Goal: Obtain resource: Obtain resource

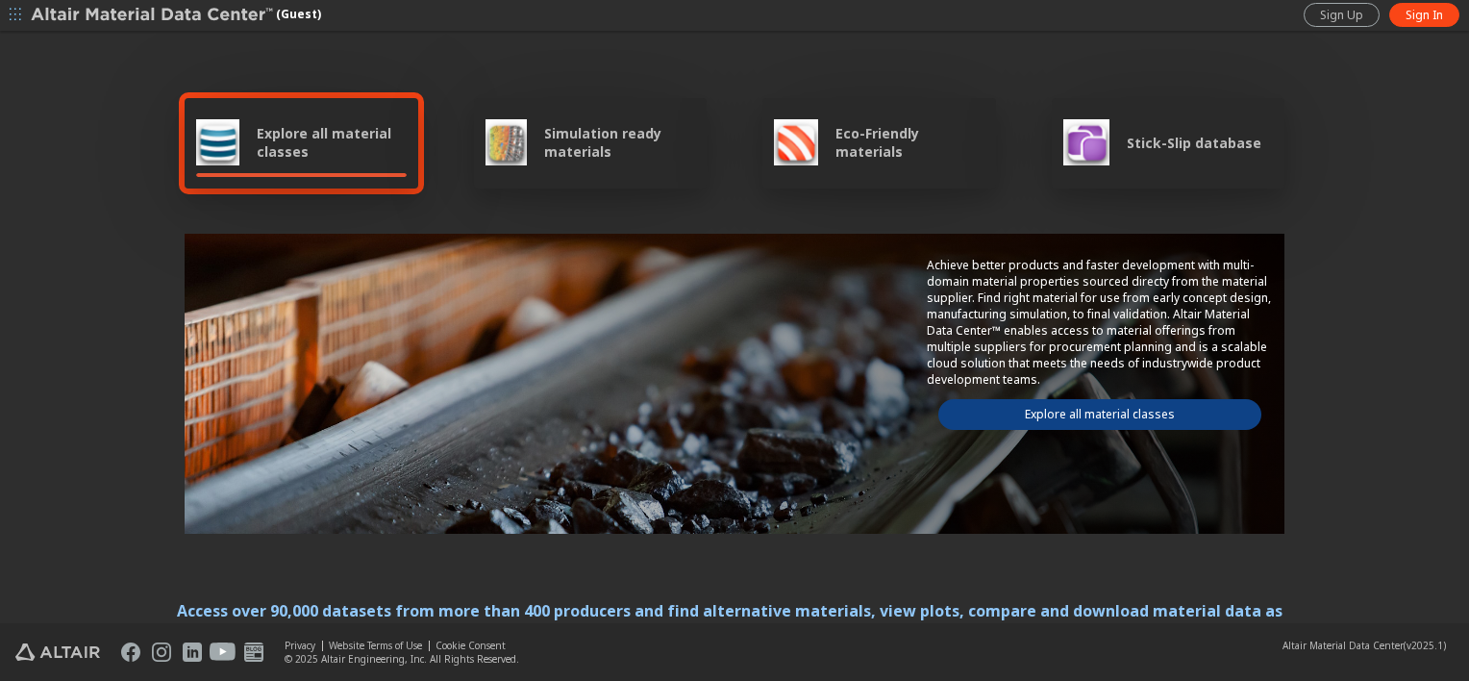
click at [1073, 408] on link "Explore all material classes" at bounding box center [1100, 414] width 323 height 31
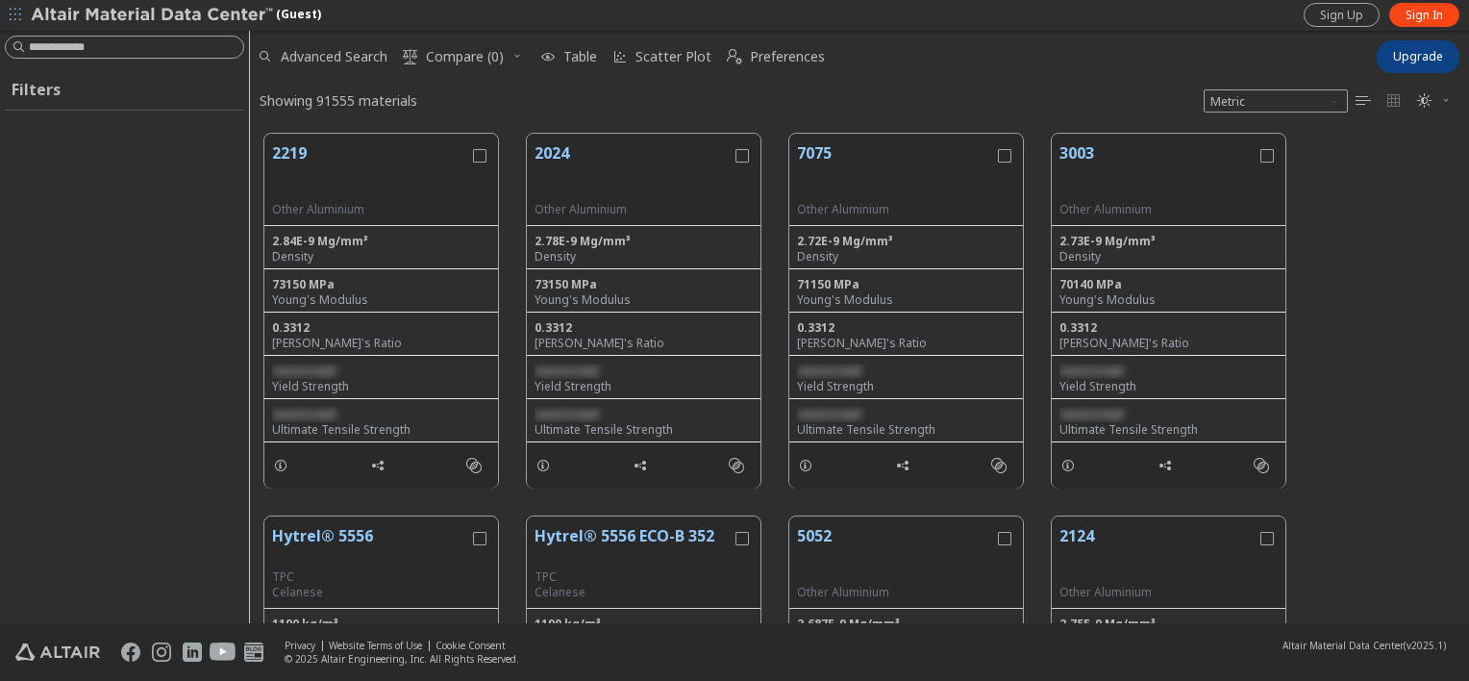
scroll to position [489, 1204]
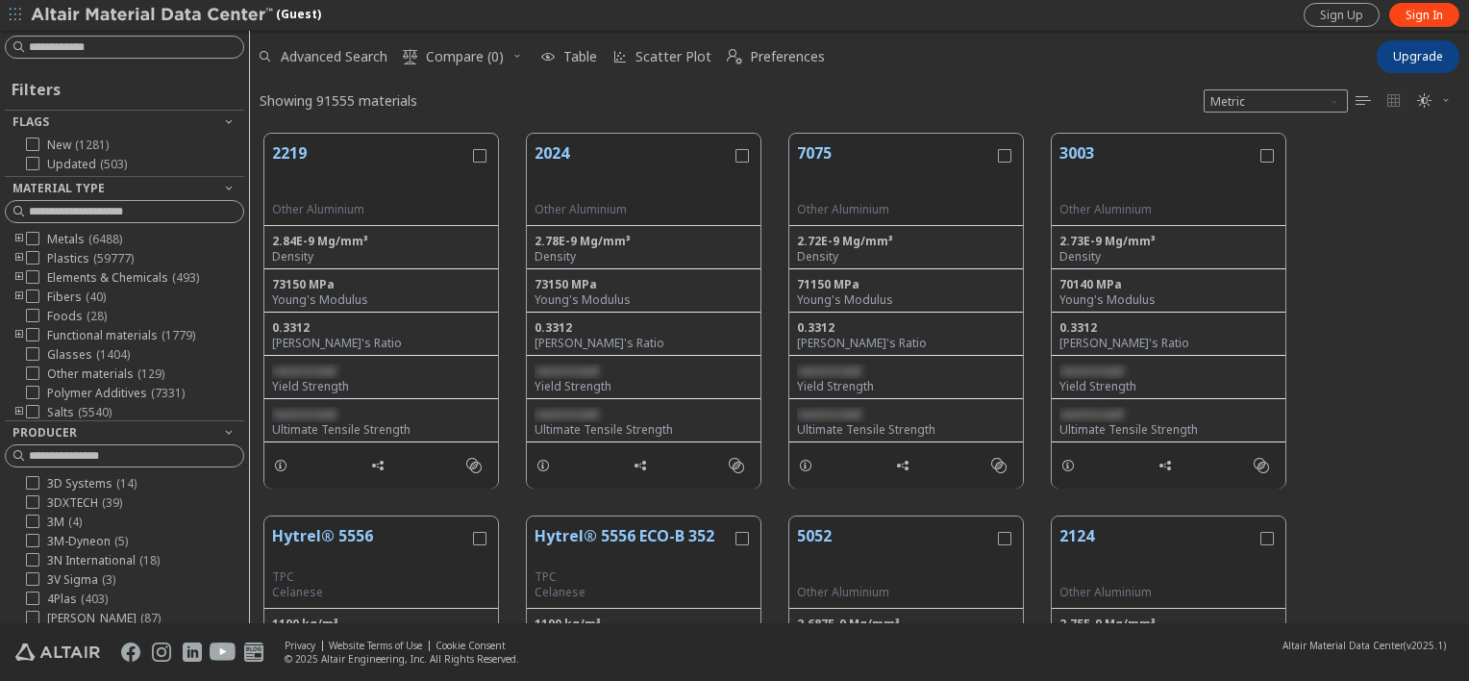
click at [1454, 212] on div "2219 Other Aluminium 2.84E-9 Mg/mm³ Density 73150 MPa Young's Modulus 0.3312 Po…" at bounding box center [859, 310] width 1219 height 383
click at [344, 167] on button "2219" at bounding box center [370, 171] width 197 height 61
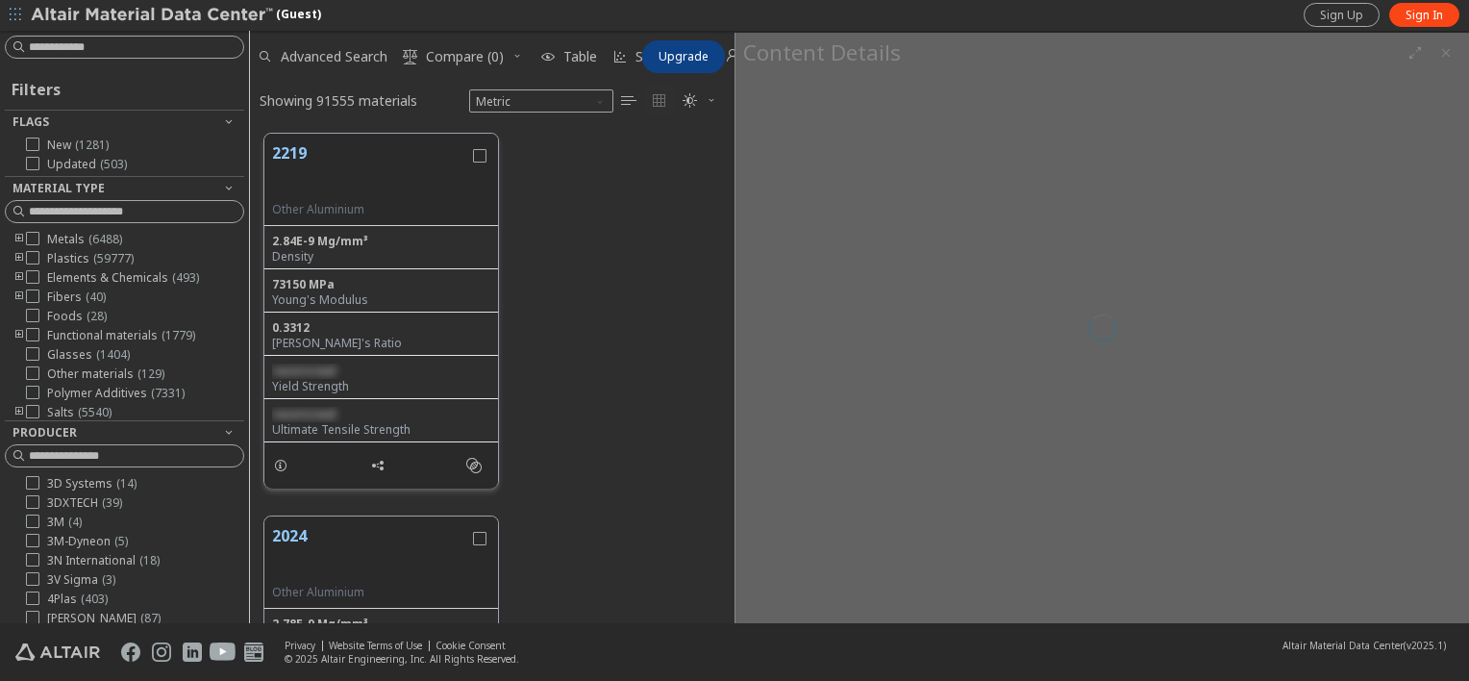
scroll to position [489, 469]
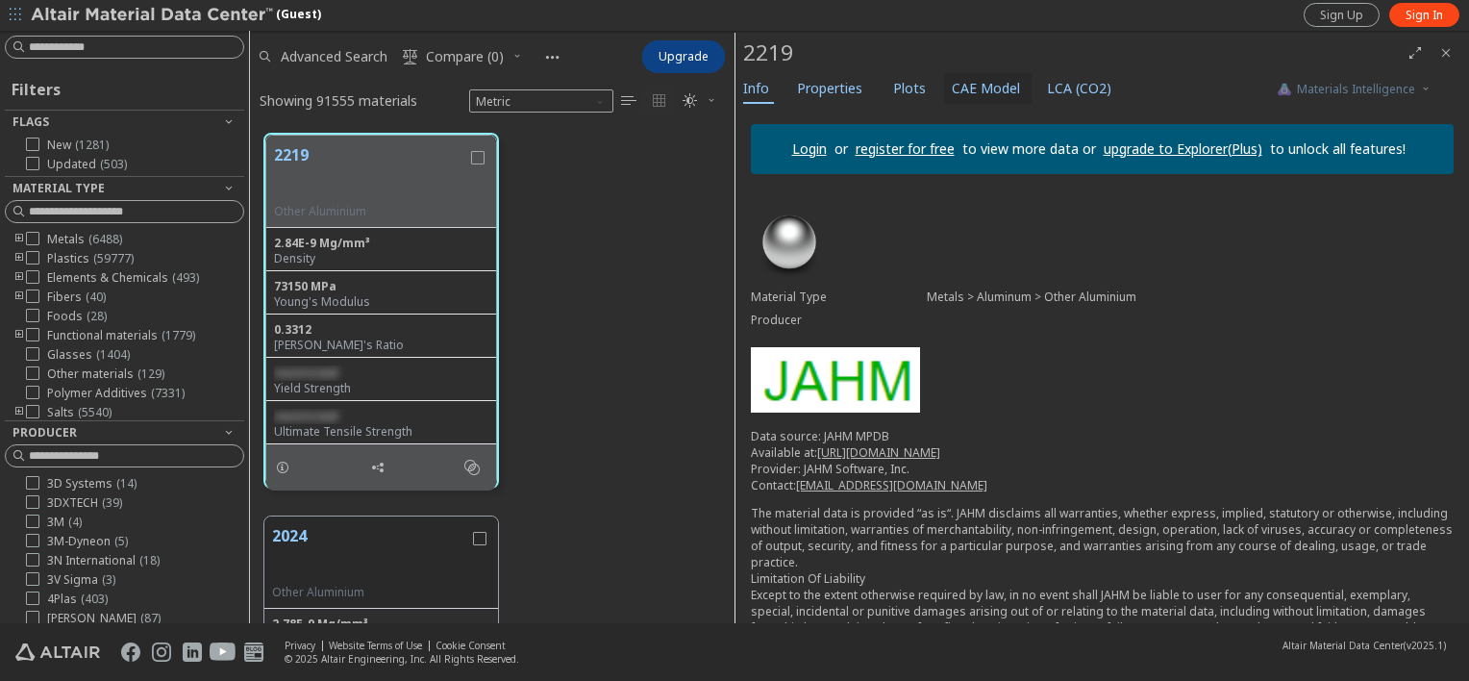
click at [969, 87] on span "CAE Model" at bounding box center [986, 88] width 68 height 31
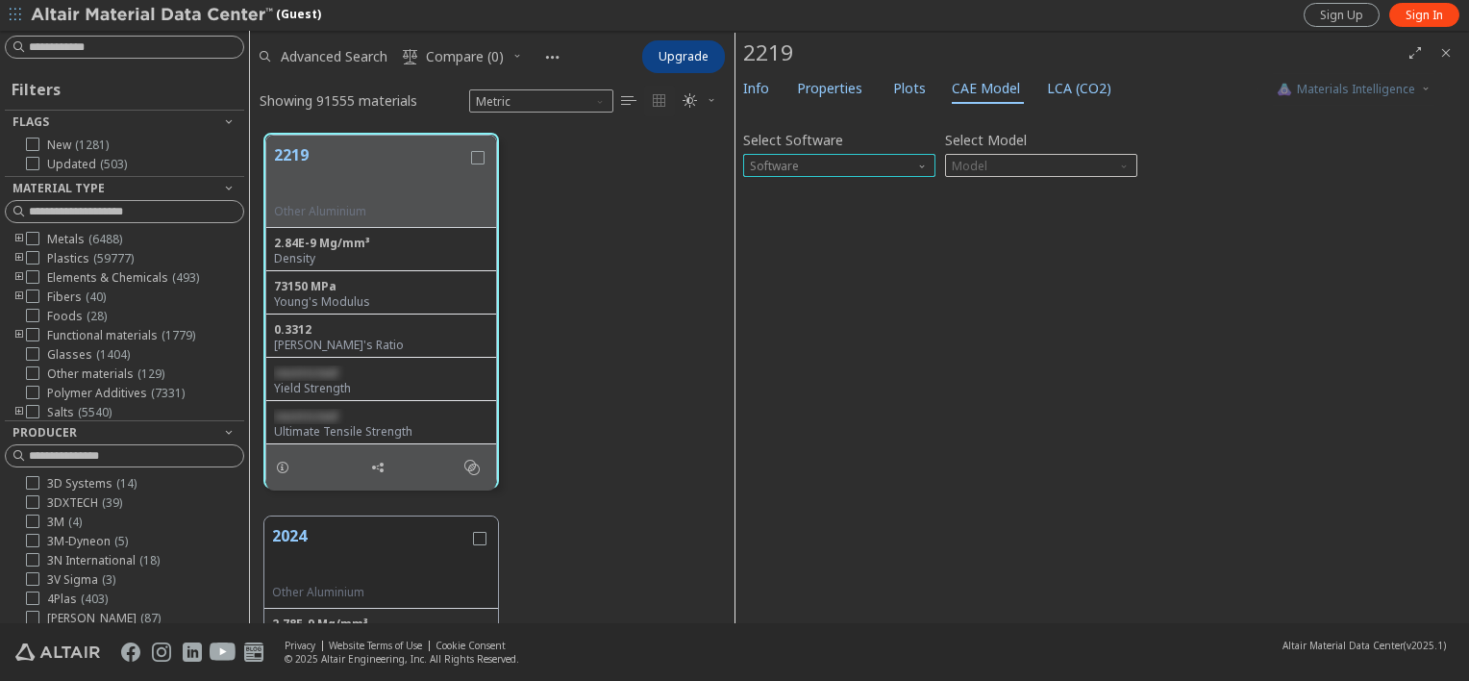
click at [866, 163] on span "Software" at bounding box center [839, 165] width 192 height 23
click at [819, 195] on span "Inspire" at bounding box center [839, 189] width 177 height 13
click at [991, 161] on span "Model" at bounding box center [1041, 165] width 192 height 23
click at [868, 172] on span "Inspire" at bounding box center [839, 165] width 192 height 23
click at [776, 303] on span "Abaqus" at bounding box center [773, 304] width 43 height 15
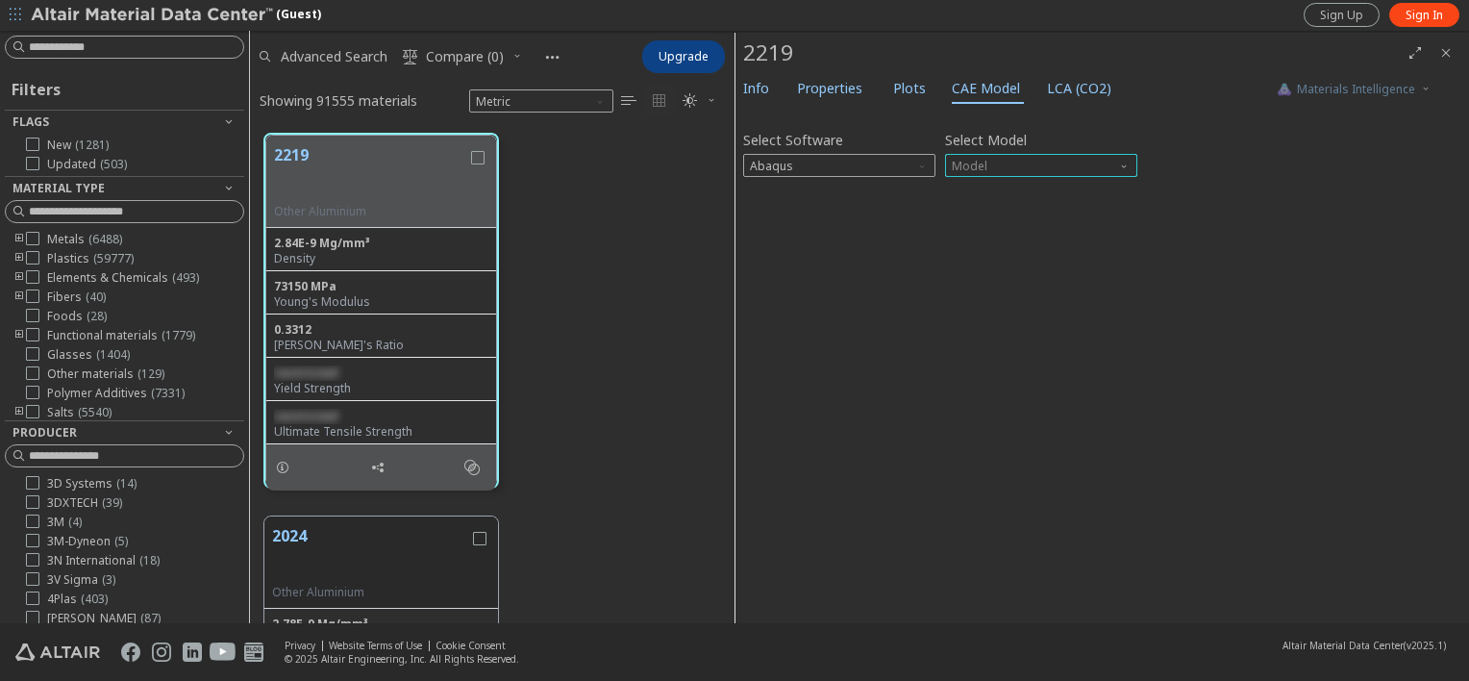
click at [1023, 172] on span "Model" at bounding box center [1041, 165] width 192 height 23
click at [1008, 223] on button "Plastic" at bounding box center [1041, 234] width 192 height 23
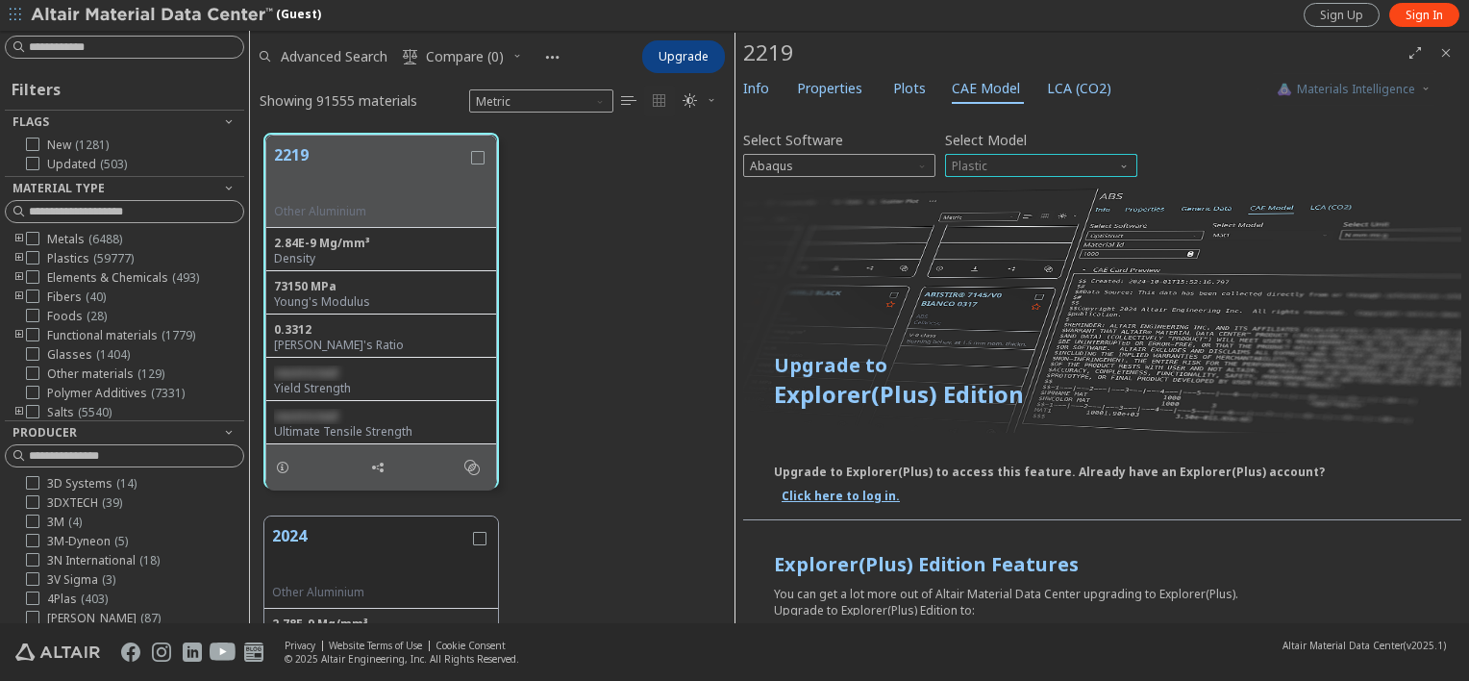
click at [1061, 169] on span "Plastic" at bounding box center [1041, 165] width 192 height 23
click at [1037, 168] on span "Plastic" at bounding box center [1041, 165] width 192 height 23
click at [37, 236] on icon at bounding box center [32, 238] width 13 height 13
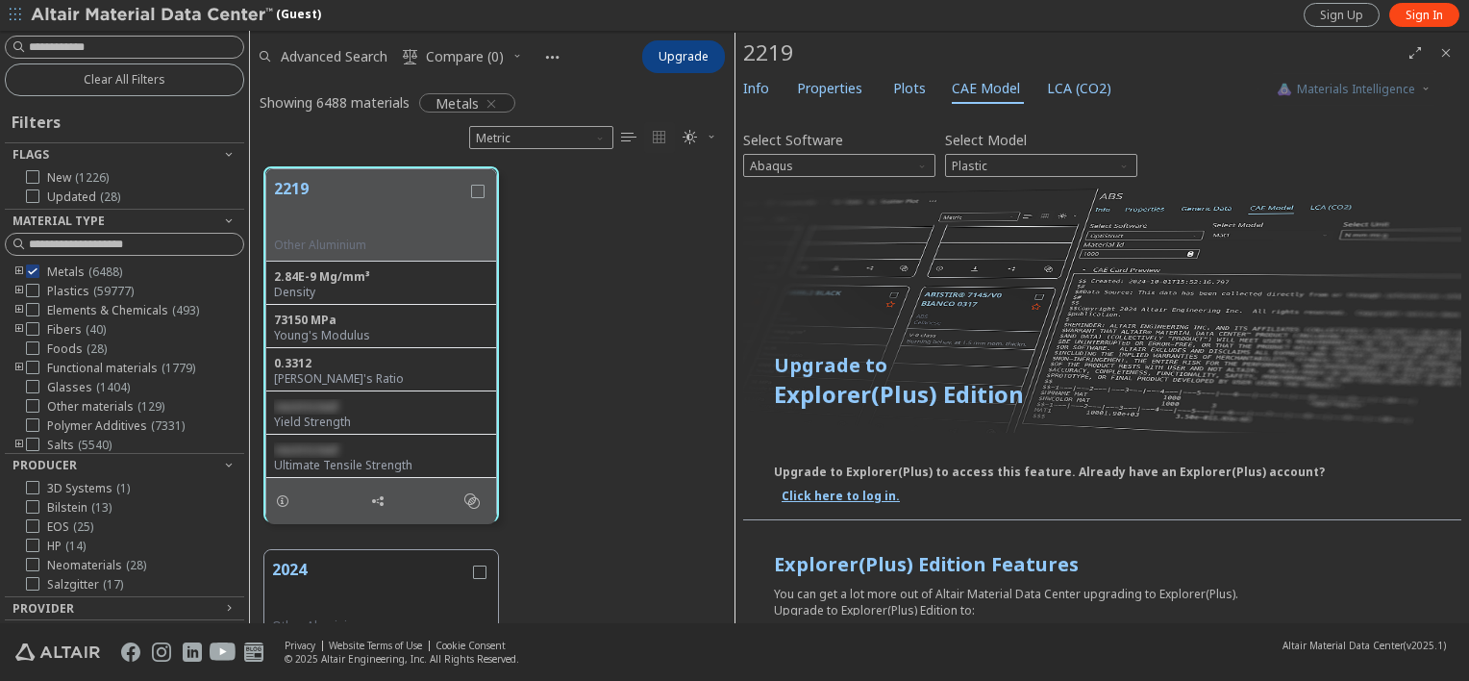
scroll to position [457, 469]
click at [346, 229] on button "2219" at bounding box center [370, 207] width 193 height 61
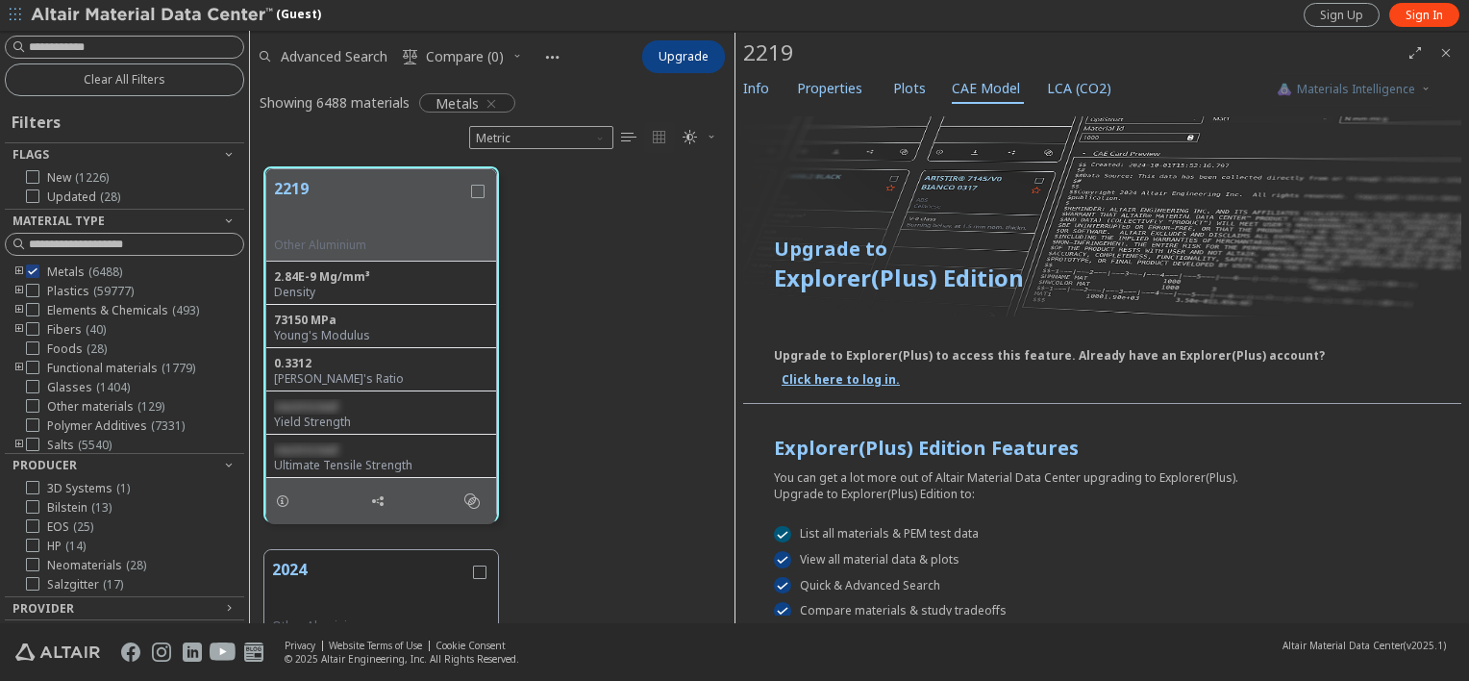
scroll to position [0, 0]
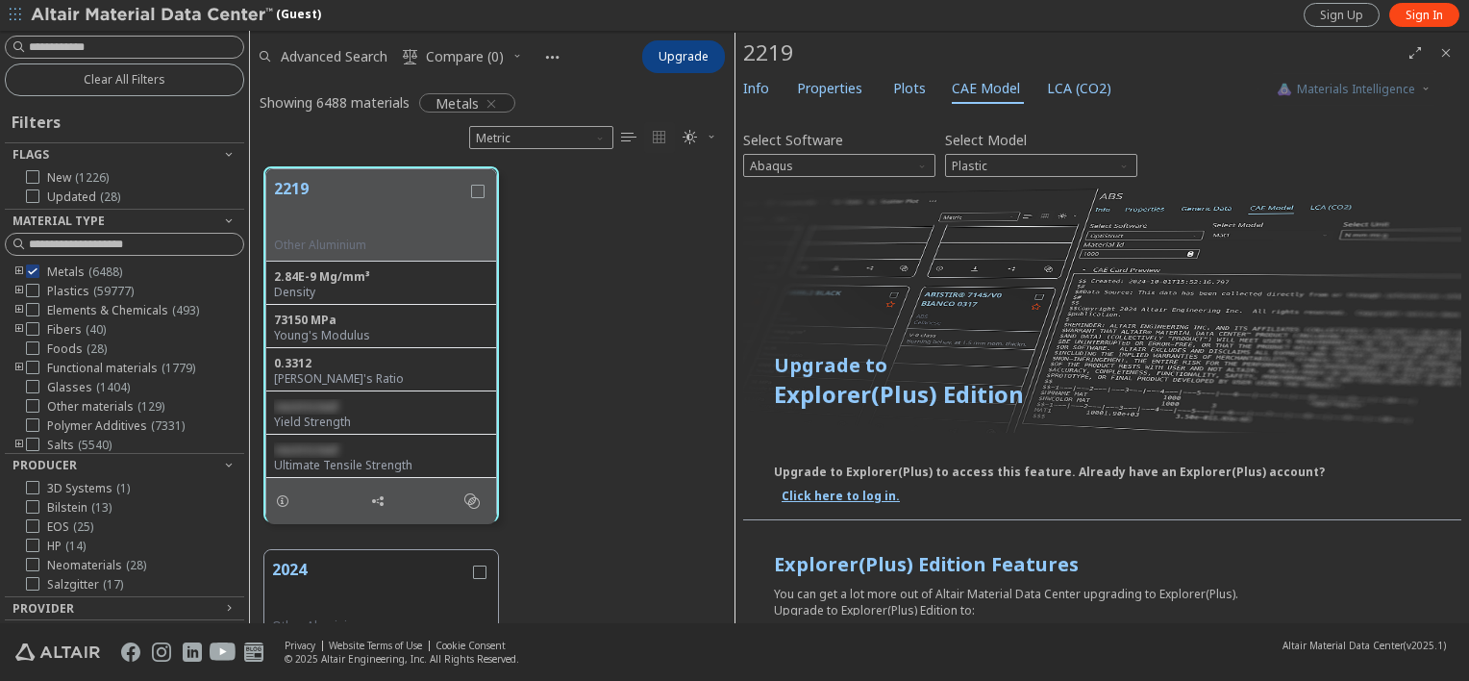
click at [919, 152] on div "Select Software Abaqus" at bounding box center [839, 151] width 192 height 51
click at [916, 164] on span "Software" at bounding box center [923, 161] width 15 height 15
click at [889, 166] on span "Abaqus" at bounding box center [839, 165] width 192 height 23
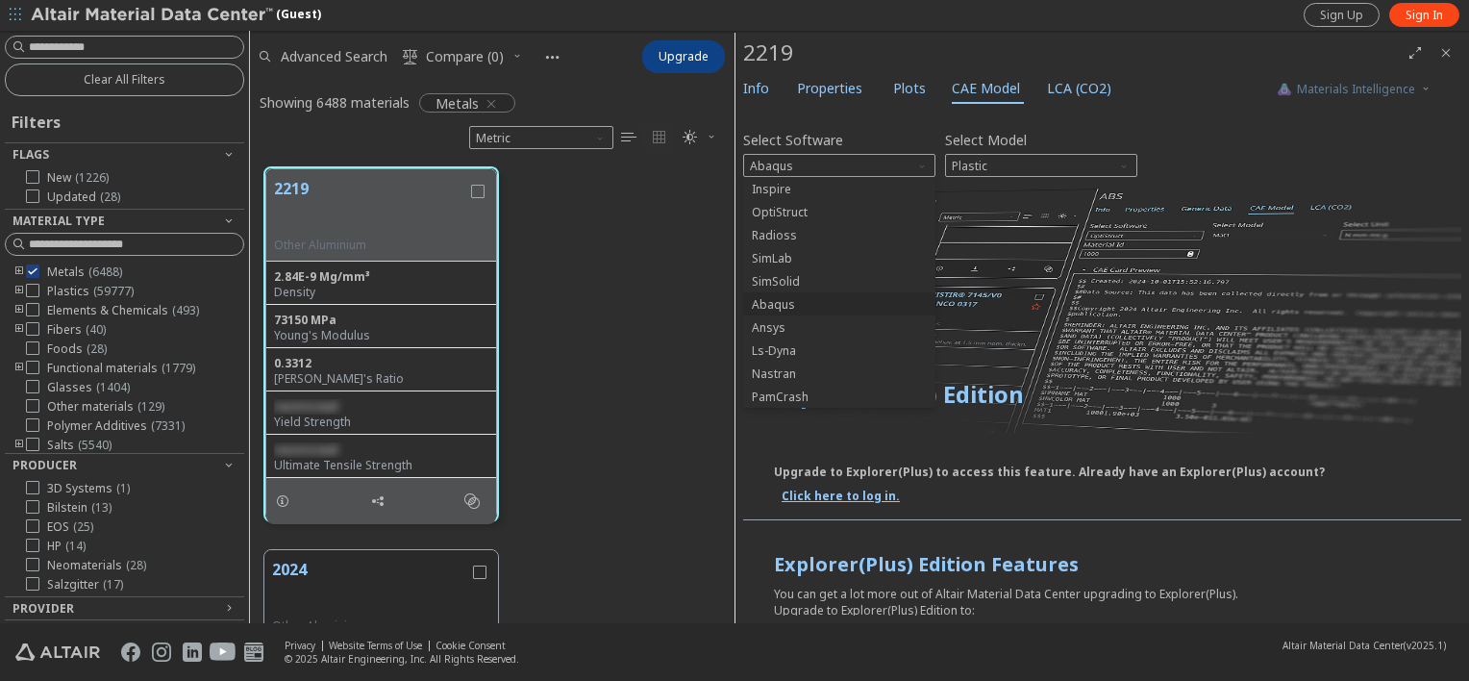
click at [1227, 243] on div at bounding box center [1102, 312] width 718 height 250
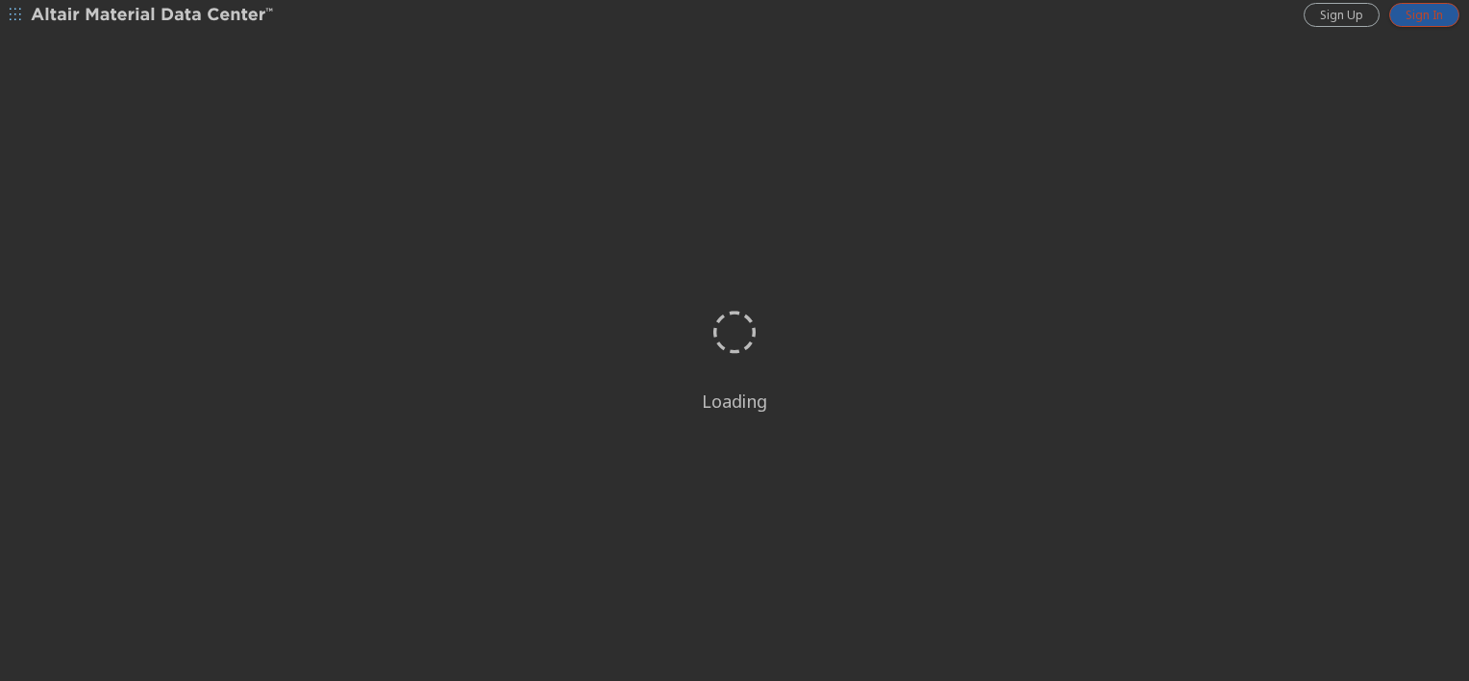
click at [1420, 15] on span "Sign In" at bounding box center [1425, 15] width 38 height 15
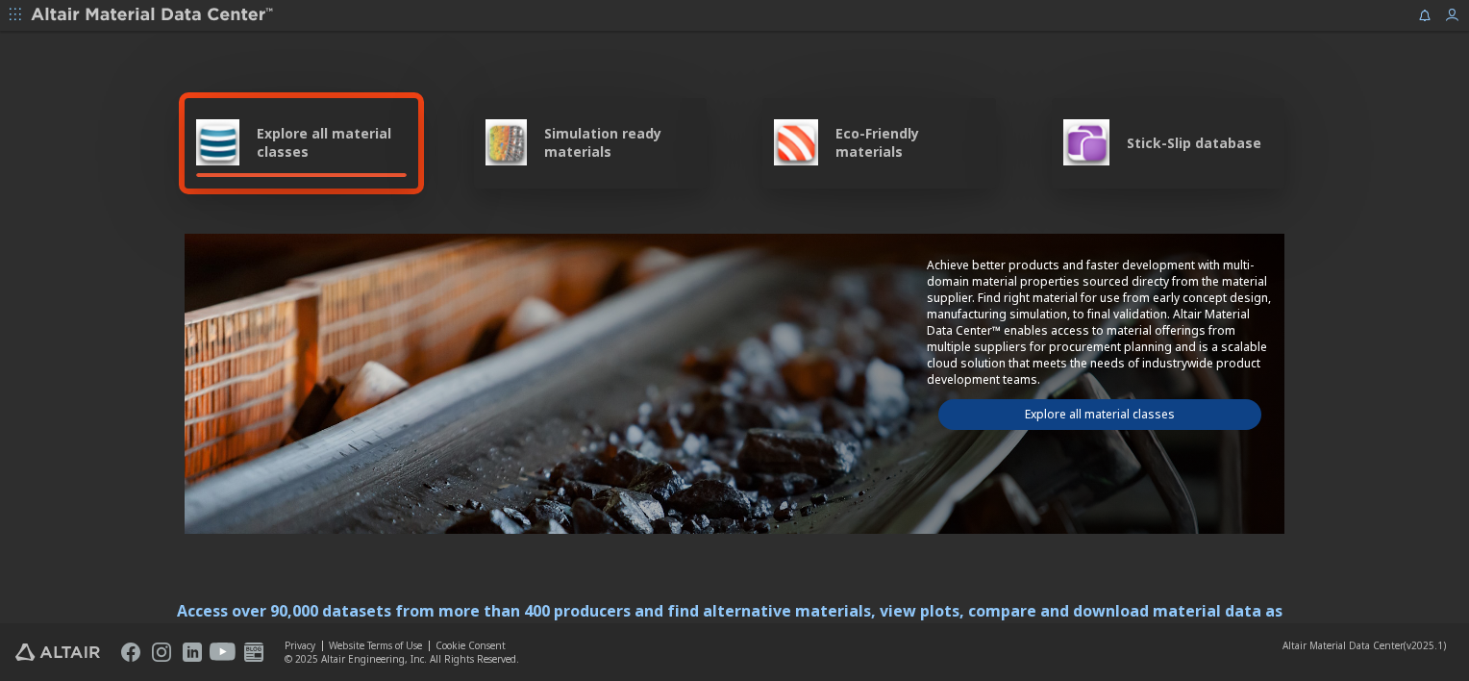
click at [1058, 407] on link "Explore all material classes" at bounding box center [1100, 414] width 323 height 31
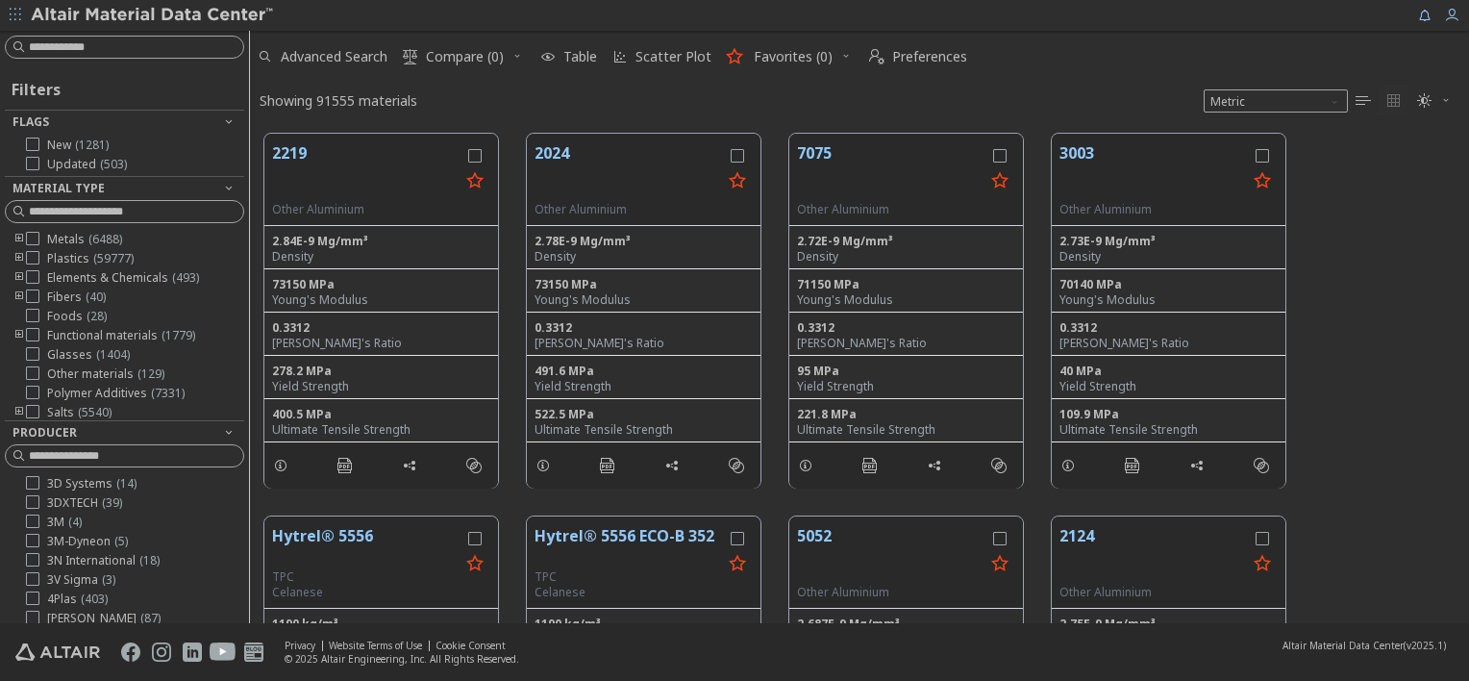
scroll to position [489, 1204]
click at [339, 196] on button "2219" at bounding box center [366, 171] width 188 height 61
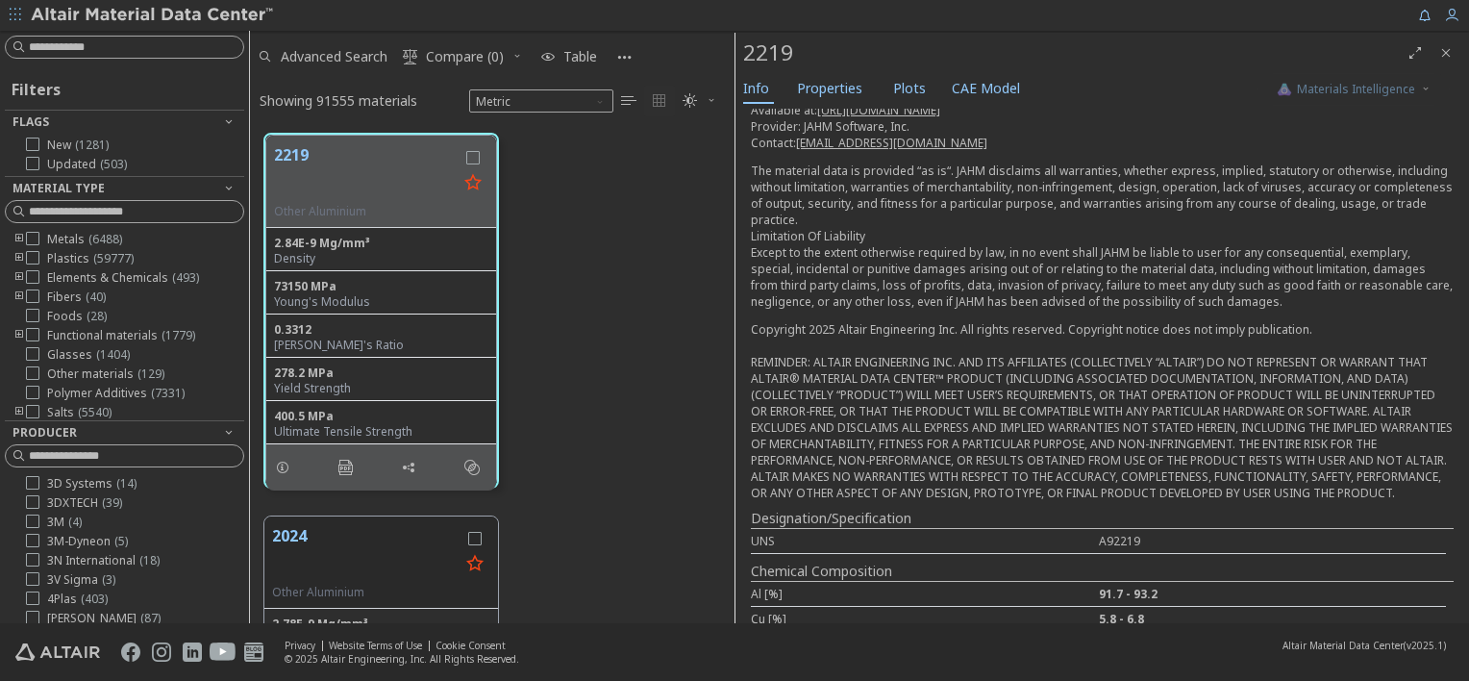
scroll to position [119, 0]
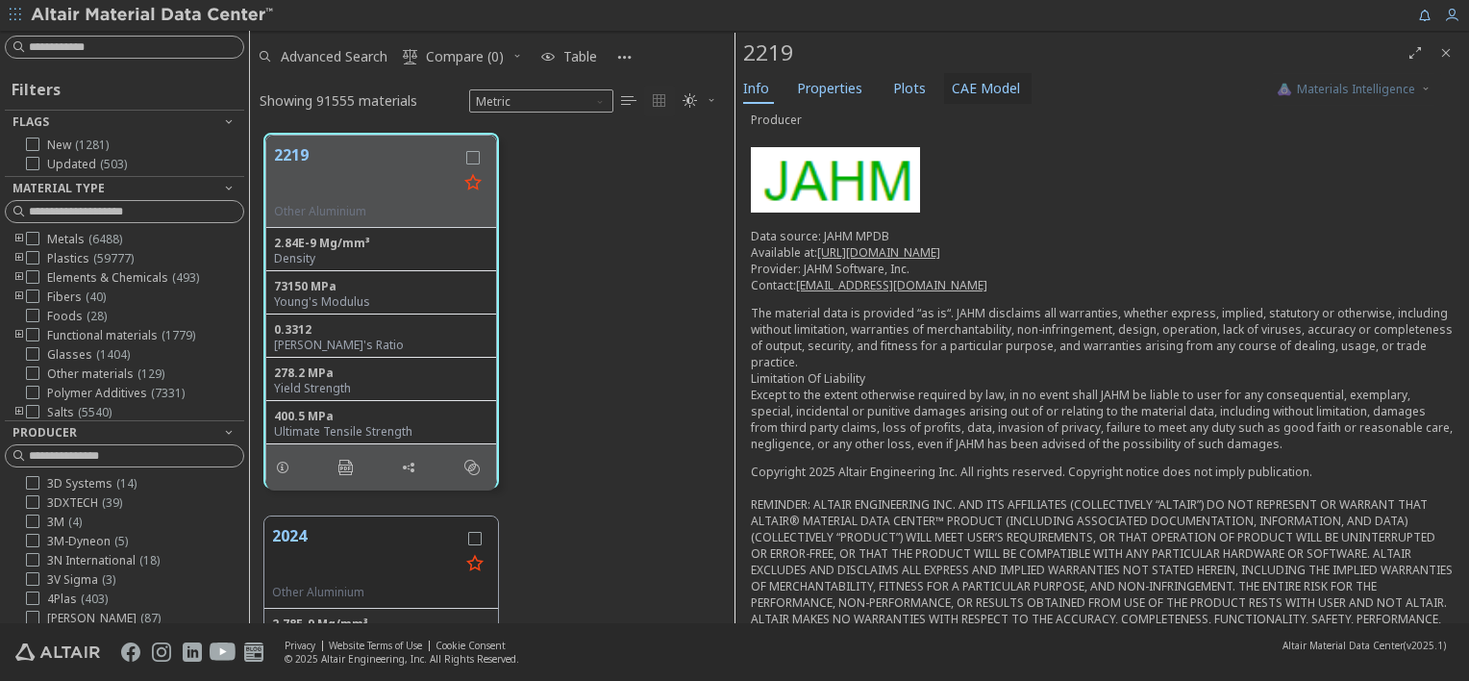
click at [956, 87] on span "CAE Model" at bounding box center [986, 88] width 68 height 31
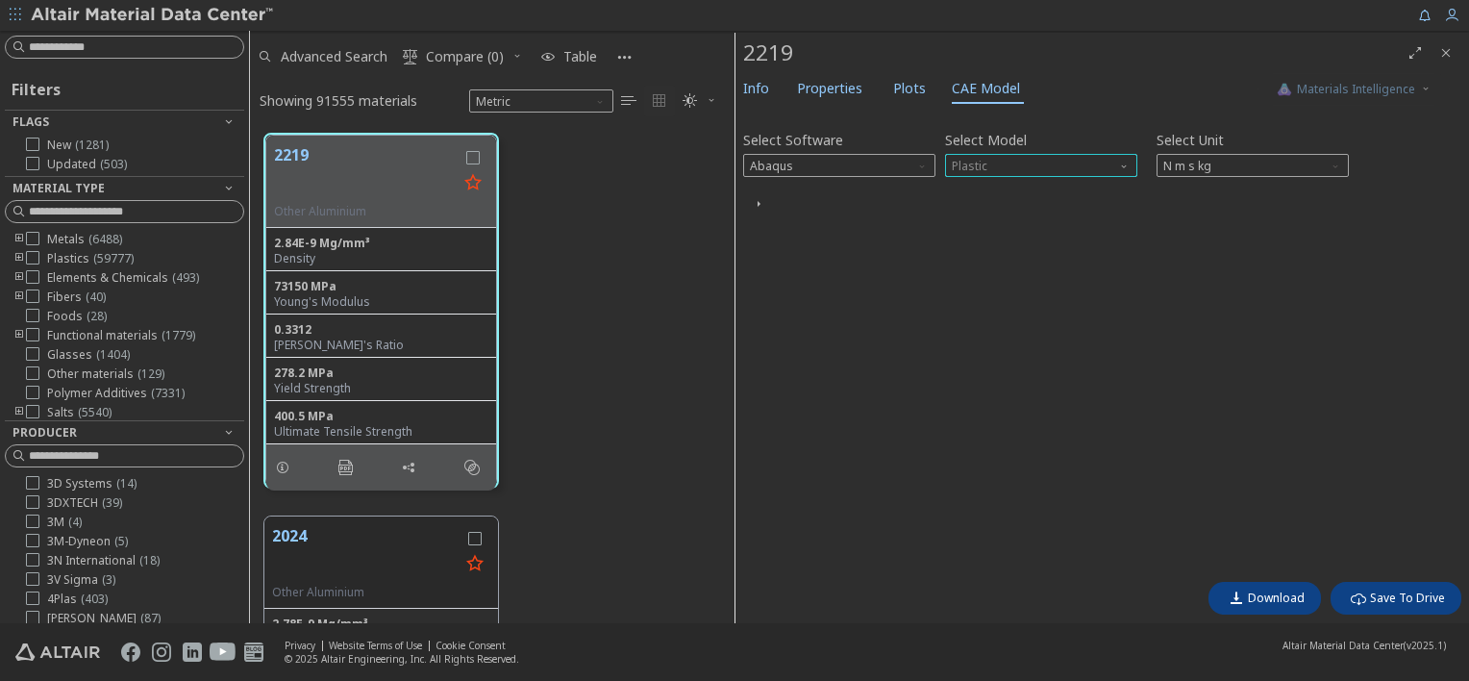
click at [992, 173] on span "Plastic" at bounding box center [1041, 165] width 192 height 23
click at [762, 207] on icon "button" at bounding box center [758, 204] width 15 height 15
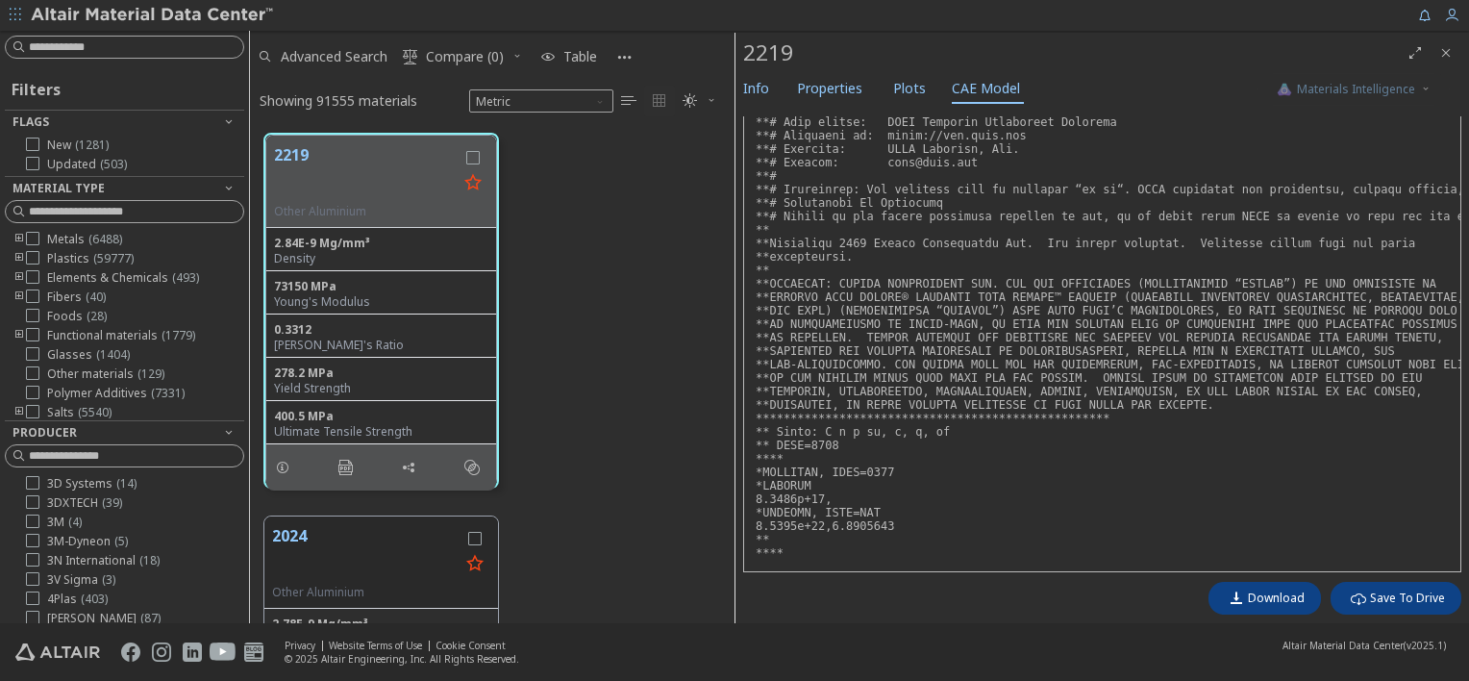
scroll to position [193, 0]
click at [124, 19] on img at bounding box center [153, 15] width 245 height 19
